Goal: Complete application form

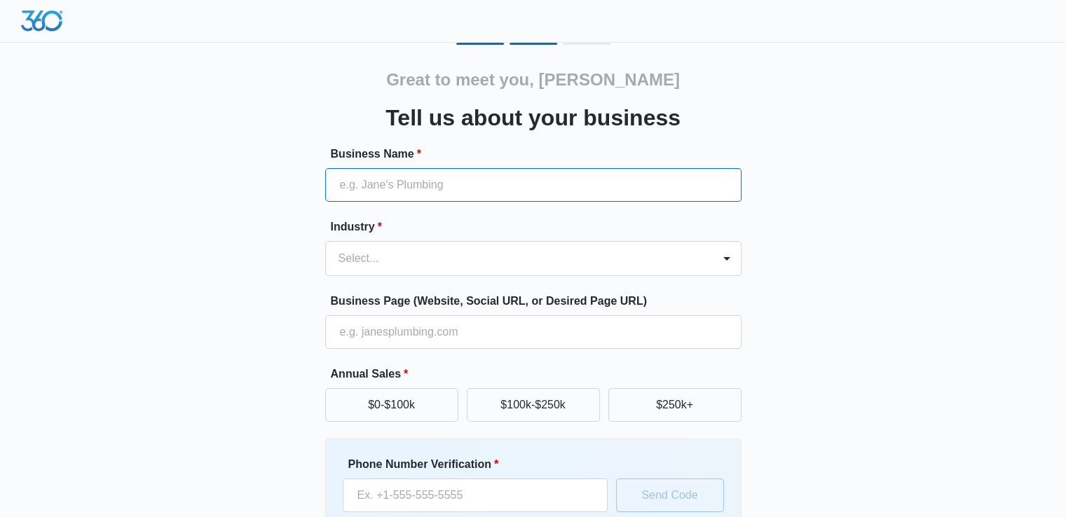
click at [551, 183] on input "Business Name *" at bounding box center [533, 185] width 416 height 34
type input "[PERSON_NAME] Tree Surgeons [GEOGRAPHIC_DATA]"
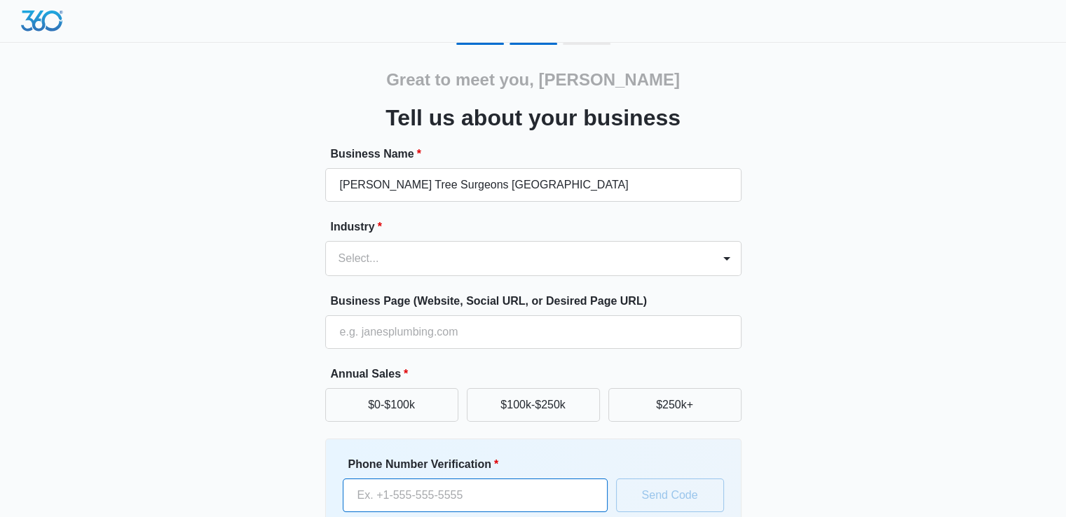
type input "1 (414) 837-474"
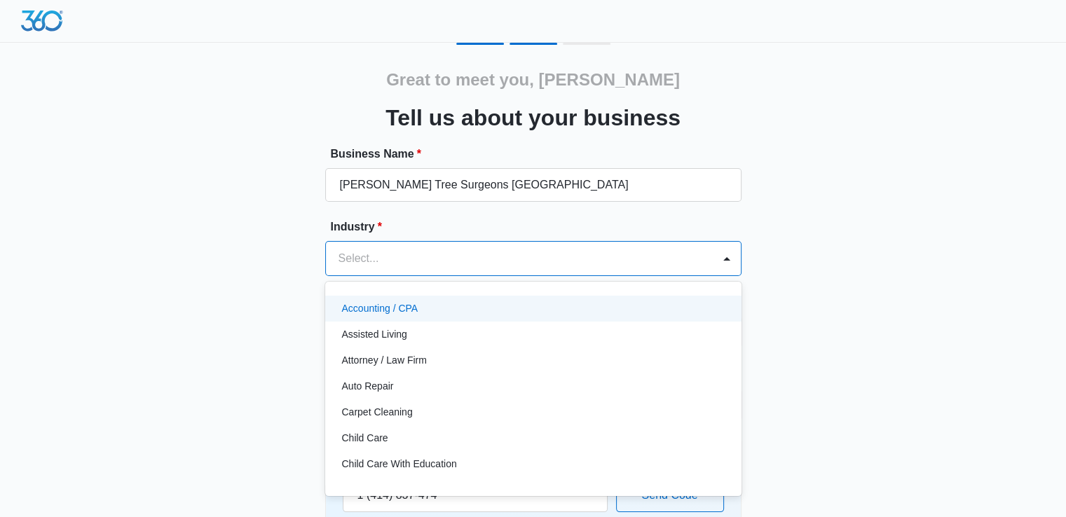
click at [463, 257] on div at bounding box center [517, 259] width 356 height 20
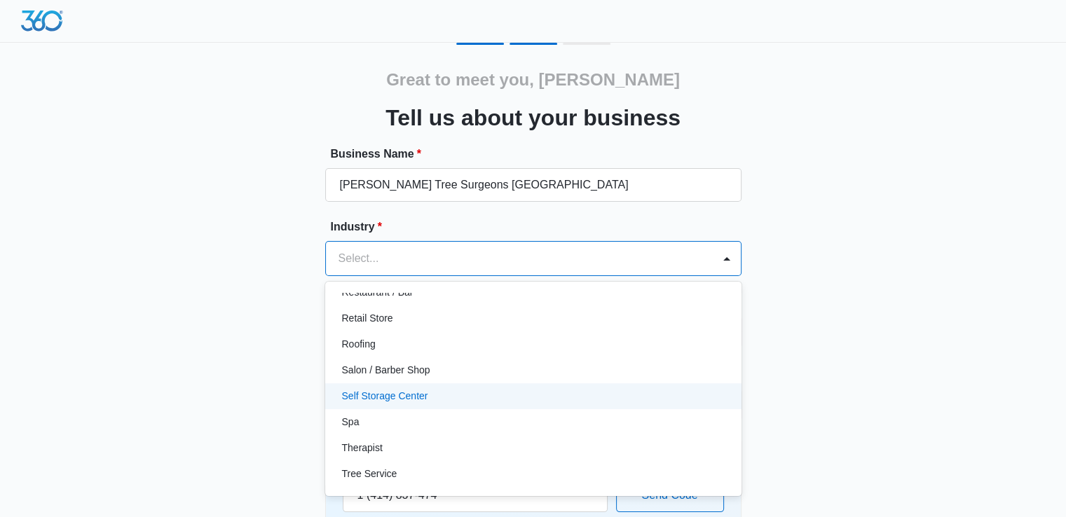
scroll to position [1084, 0]
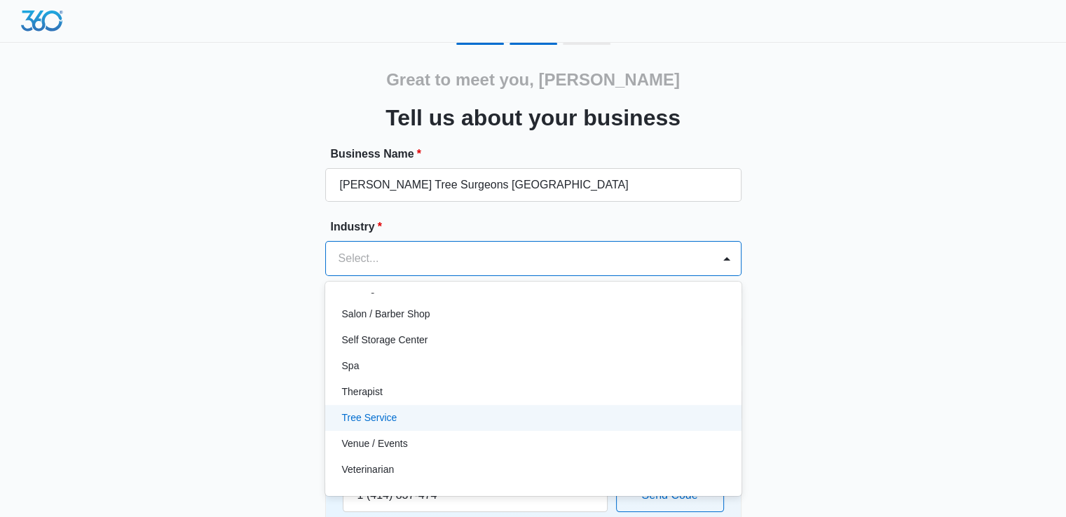
click at [442, 413] on div "Tree Service" at bounding box center [532, 418] width 380 height 15
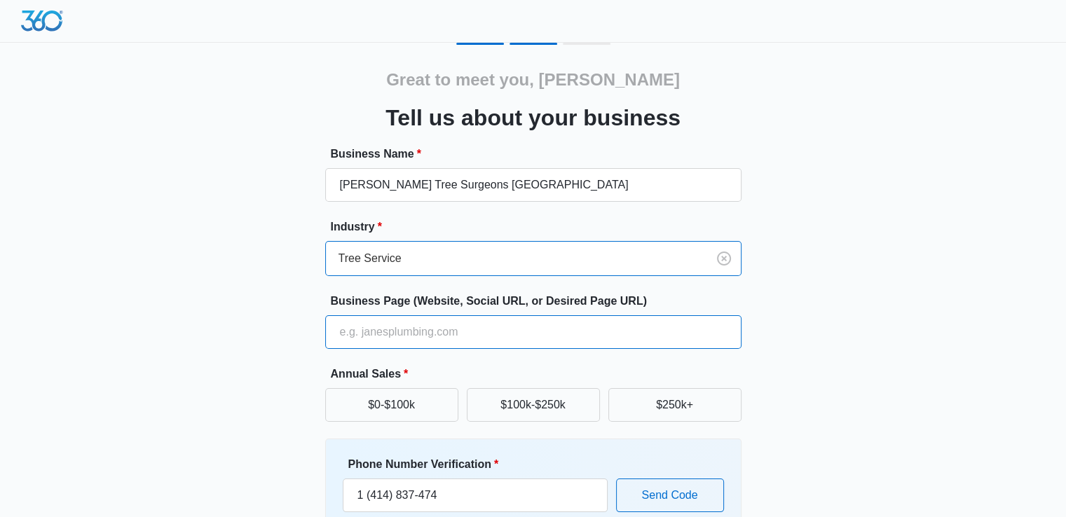
click at [474, 332] on input "Business Page (Website, Social URL, or Desired Page URL)" at bounding box center [533, 332] width 416 height 34
type input "[URL][DOMAIN_NAME]"
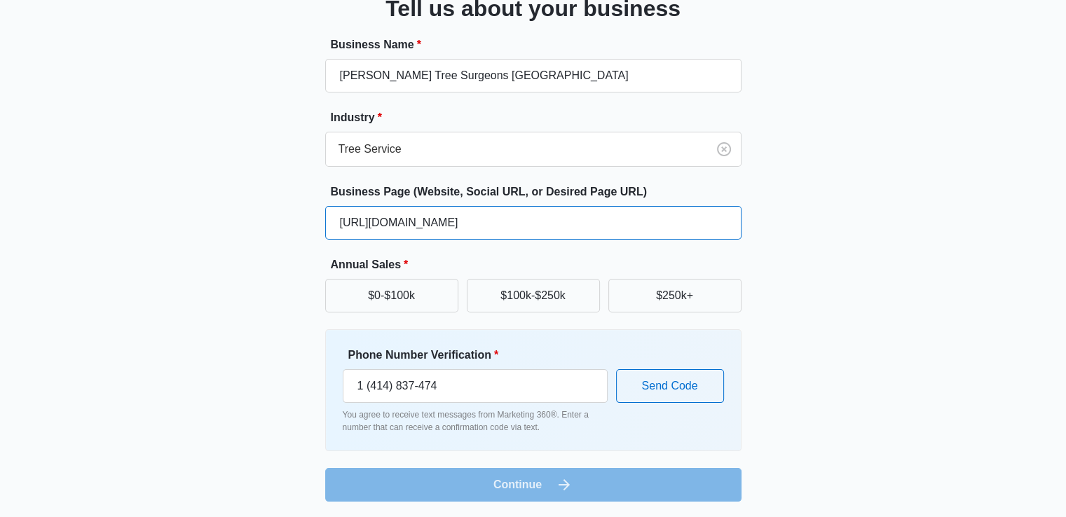
scroll to position [110, 0]
click at [440, 304] on button "$0-$100k" at bounding box center [391, 295] width 133 height 34
